Goal: Find specific page/section: Find specific page/section

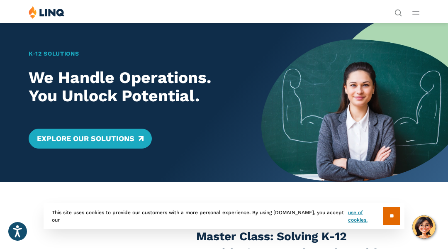
click at [41, 41] on div "K‑12 Solutions We Handle Operations. You Unlock Potential. Explore Our Solutions" at bounding box center [130, 102] width 261 height 159
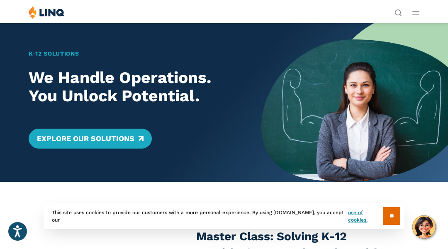
scroll to position [17, 0]
